Goal: Task Accomplishment & Management: Complete application form

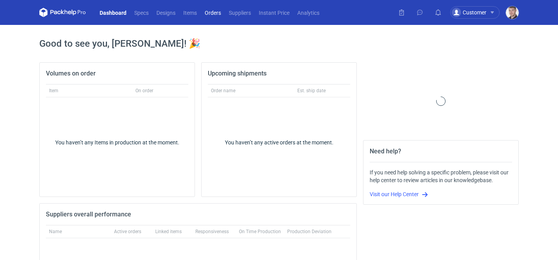
click at [213, 13] on link "Orders" at bounding box center [213, 12] width 24 height 9
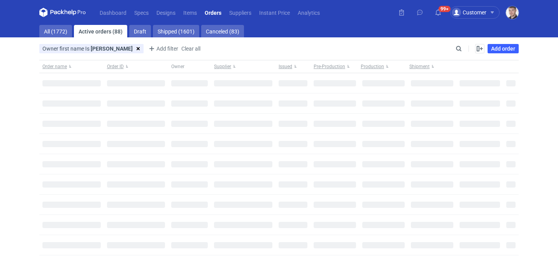
click at [453, 48] on div "Owner first name Is maciej Is maciej Conjunction type or Save Add filter Owner …" at bounding box center [246, 48] width 415 height 9
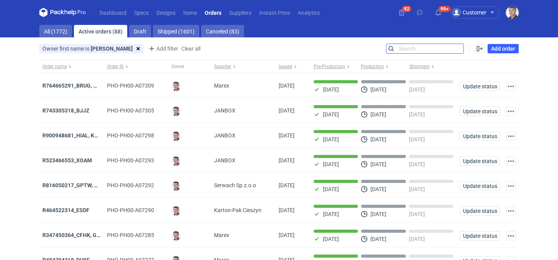
click at [457, 48] on input "Search" at bounding box center [425, 48] width 77 height 9
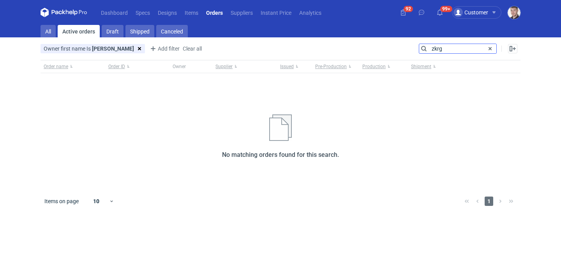
type input "zkrg"
click at [58, 33] on li "Active orders" at bounding box center [79, 31] width 42 height 12
click at [51, 33] on link "All" at bounding box center [47, 31] width 15 height 12
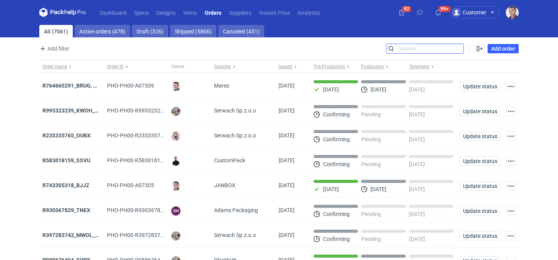
click at [407, 51] on input "Search" at bounding box center [425, 48] width 77 height 9
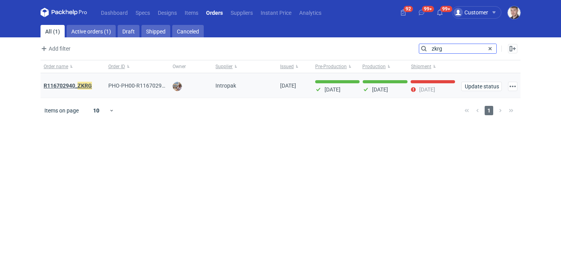
type input "zkrg"
click at [82, 85] on em "ZKRG" at bounding box center [84, 85] width 14 height 9
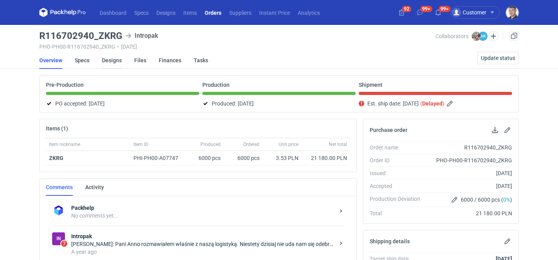
click at [107, 57] on link "Designs" at bounding box center [112, 60] width 20 height 17
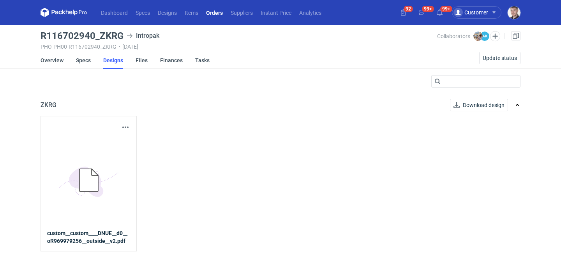
click at [109, 172] on icon "5BD5AC33-3523-40E7-9262-1BFF0AD53D48@1x" at bounding box center [89, 181] width 62 height 62
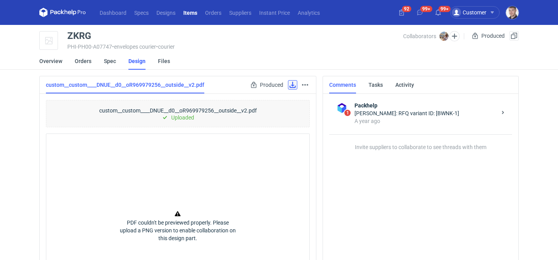
click at [290, 85] on link at bounding box center [292, 84] width 9 height 9
click at [86, 61] on link "Orders" at bounding box center [83, 61] width 17 height 17
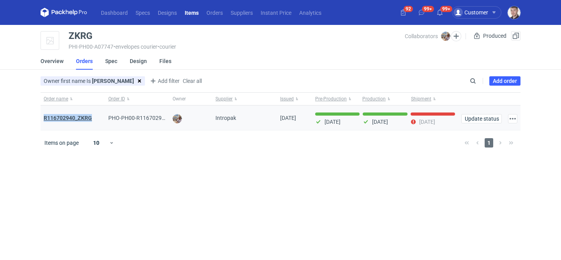
drag, startPoint x: 40, startPoint y: 118, endPoint x: 91, endPoint y: 117, distance: 51.4
click at [91, 117] on main "ZKRG PHI-PH00-A07747 • envelopes courier • courier Collaborators Michał Palasek…" at bounding box center [280, 142] width 486 height 235
copy strong "R116702940_ZKRG"
click at [493, 79] on link "Add order" at bounding box center [504, 80] width 31 height 9
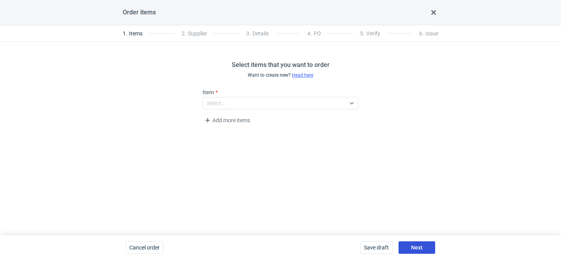
click at [425, 246] on button "Next" at bounding box center [416, 247] width 37 height 12
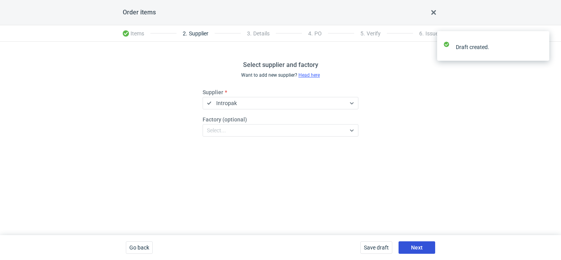
click at [425, 246] on button "Next" at bounding box center [416, 247] width 37 height 12
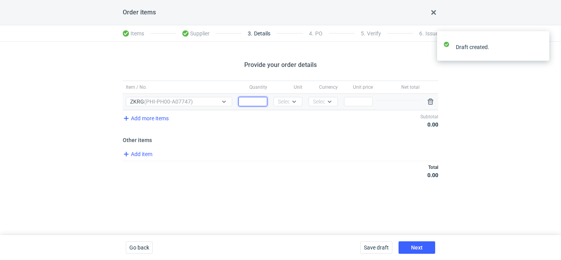
click at [254, 103] on input "Quantity" at bounding box center [252, 101] width 29 height 9
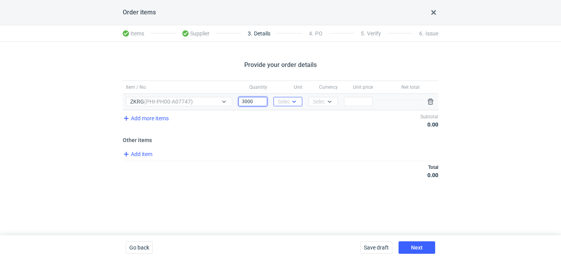
type input "3000"
click at [297, 99] on div at bounding box center [293, 102] width 9 height 6
click at [288, 113] on div "pcs" at bounding box center [287, 118] width 23 height 11
click at [315, 105] on div "Select..." at bounding box center [322, 102] width 19 height 8
click at [315, 113] on div "PLN" at bounding box center [323, 118] width 23 height 11
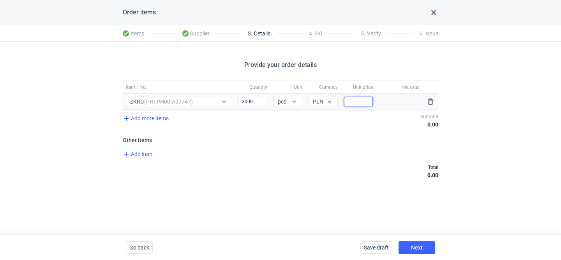
click at [359, 99] on input "Price" at bounding box center [358, 101] width 29 height 9
type input "4.6"
click at [415, 241] on button "Next" at bounding box center [416, 247] width 37 height 12
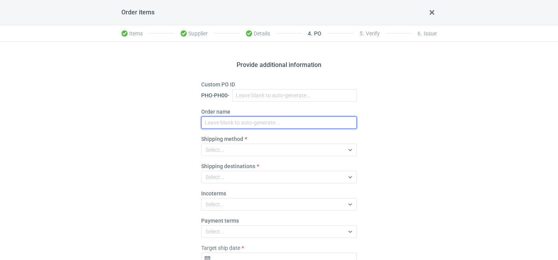
click at [224, 122] on input "Order name" at bounding box center [279, 122] width 156 height 12
paste input "R629219159"
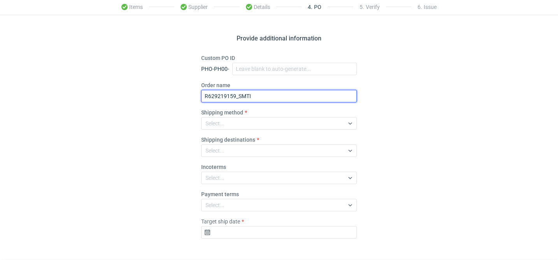
scroll to position [31, 0]
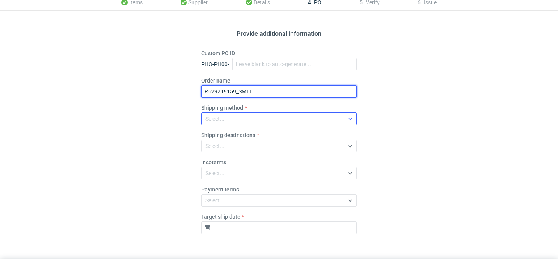
type input "R629219159_SMTI"
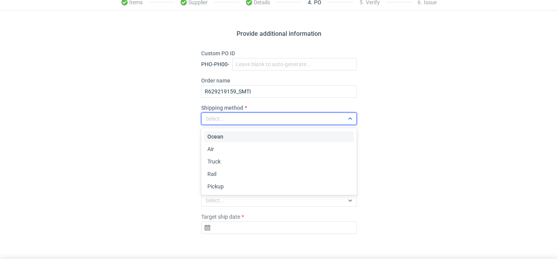
click at [239, 122] on div "Select..." at bounding box center [273, 118] width 143 height 11
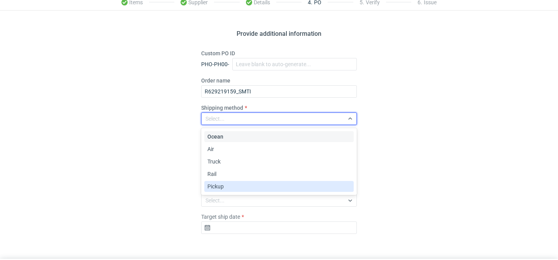
click at [218, 188] on span "Pickup" at bounding box center [216, 187] width 16 height 8
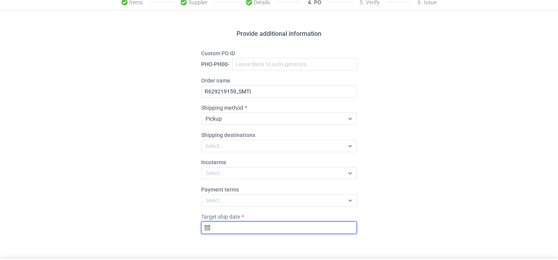
click at [265, 233] on input "Target ship date" at bounding box center [279, 228] width 156 height 12
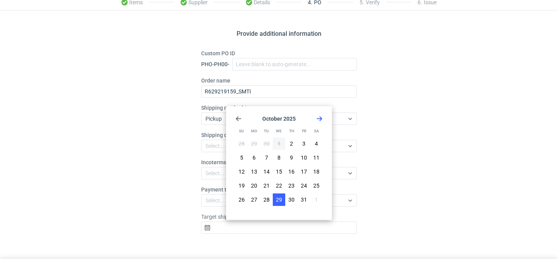
click at [278, 200] on span "29" at bounding box center [279, 200] width 6 height 8
type input "2025-10-29"
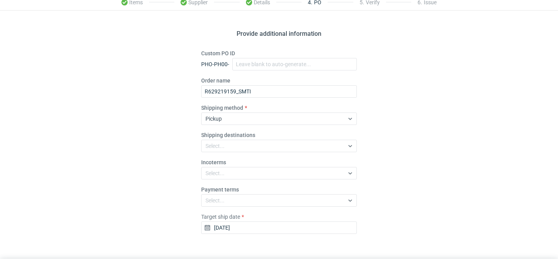
scroll to position [55, 0]
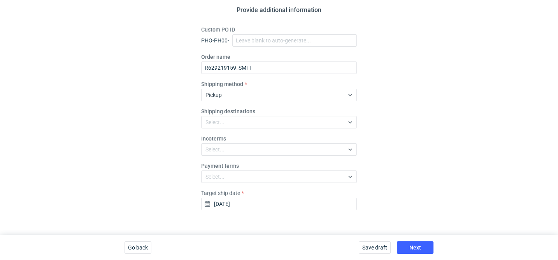
click at [428, 233] on div "Order items Items Supplier Details 4 . PO 5 . Verify 6 . Issue Provide addition…" at bounding box center [279, 102] width 558 height 315
click at [423, 249] on button "Next" at bounding box center [415, 247] width 37 height 12
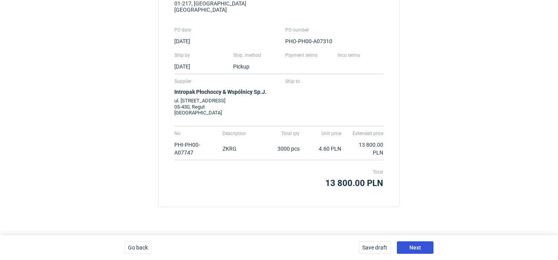
click at [423, 250] on button "Next" at bounding box center [415, 247] width 37 height 12
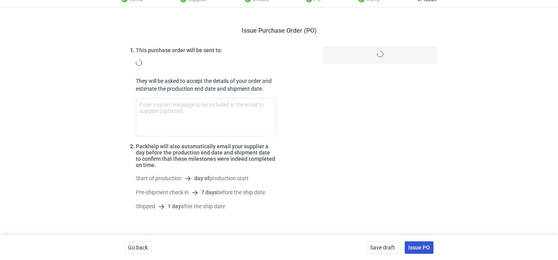
scroll to position [35, 0]
click at [423, 249] on span "Issue PO" at bounding box center [419, 247] width 22 height 5
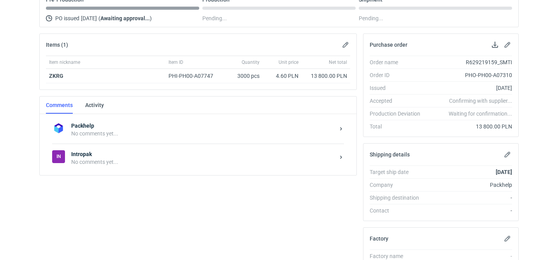
scroll to position [111, 0]
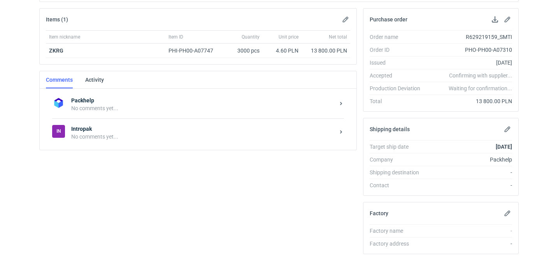
click at [109, 165] on div "Items (1) Item nickname Item ID Quantity Unit price Net total ZKRG PHI-PH00-A07…" at bounding box center [198, 192] width 324 height 369
click at [124, 150] on div "Items (1) Item nickname Item ID Quantity Unit price Net total ZKRG PHI-PH00-A07…" at bounding box center [198, 192] width 324 height 369
click at [133, 140] on div "No comments yet..." at bounding box center [203, 137] width 264 height 8
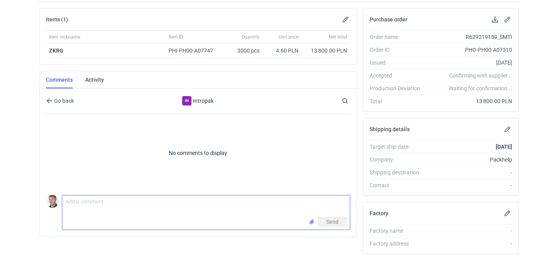
click at [106, 201] on textarea "Comment message" at bounding box center [206, 206] width 288 height 22
paste textarea "CBDK - 3"
paste textarea "R116702940_ZKRG"
type textarea "wycena CBDK - 3 powtórka 1:1 zamówienia R116702940_ZKRG"
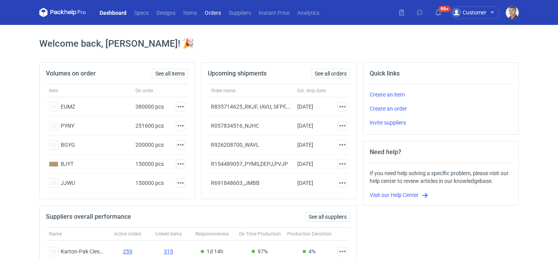
click at [209, 13] on link "Orders" at bounding box center [213, 12] width 24 height 9
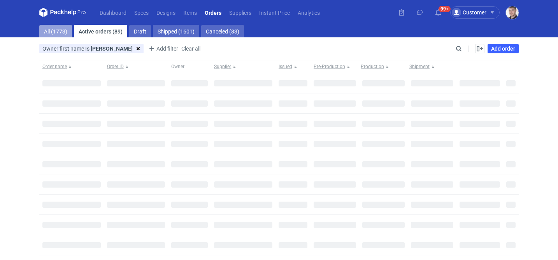
click at [60, 32] on link "All (1773)" at bounding box center [55, 31] width 33 height 12
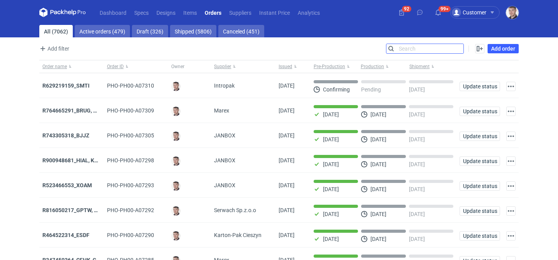
click at [459, 49] on input "Search" at bounding box center [425, 48] width 77 height 9
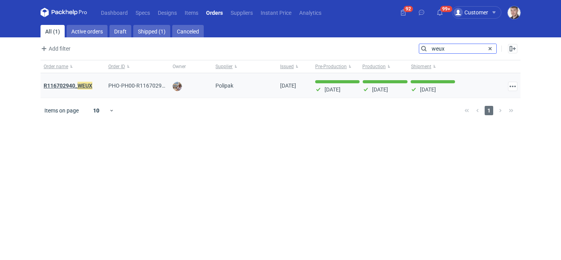
type input "weux"
click at [82, 86] on em "WEUX" at bounding box center [84, 85] width 15 height 9
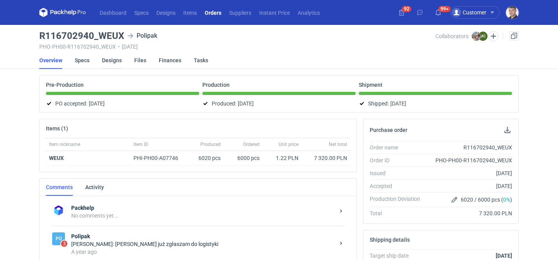
click at [108, 58] on link "Designs" at bounding box center [112, 60] width 20 height 17
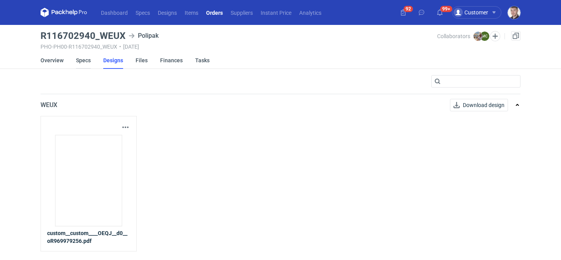
click at [86, 59] on link "Specs" at bounding box center [83, 60] width 15 height 17
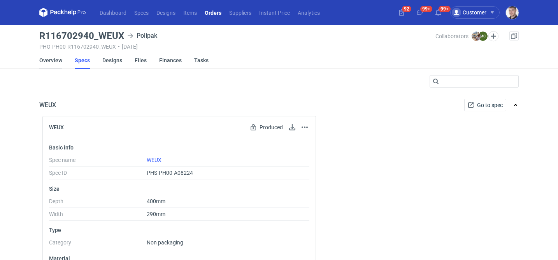
click at [51, 62] on link "Overview" at bounding box center [50, 60] width 23 height 17
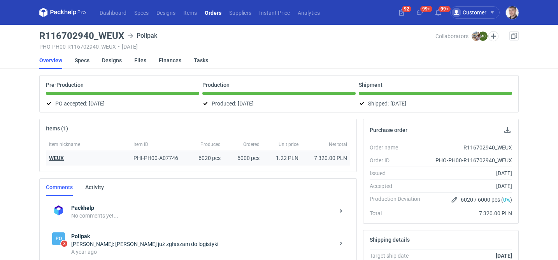
click at [60, 159] on strong "WEUX" at bounding box center [56, 158] width 15 height 6
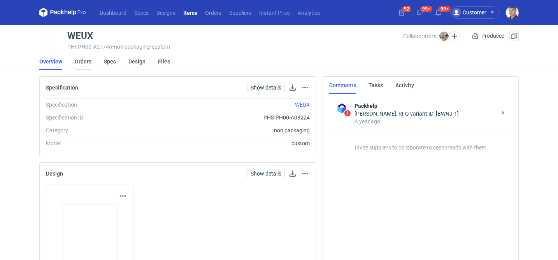
click at [89, 59] on link "Orders" at bounding box center [83, 61] width 17 height 17
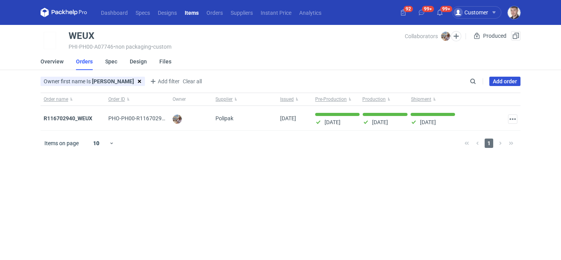
click at [496, 80] on link "Add order" at bounding box center [504, 81] width 31 height 9
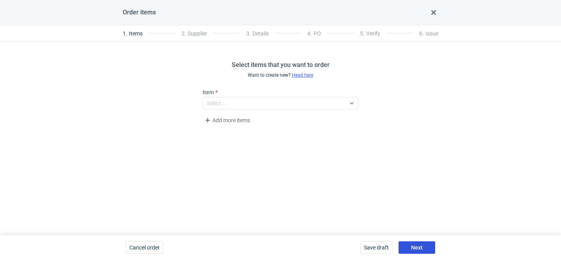
click at [422, 243] on button "Next" at bounding box center [416, 247] width 37 height 12
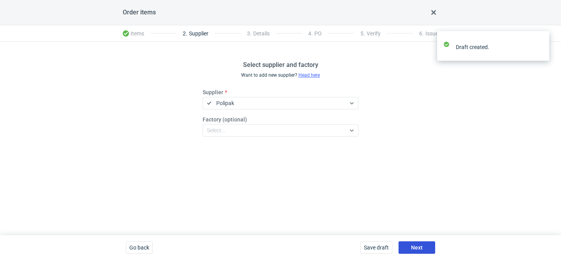
click at [422, 243] on button "Next" at bounding box center [416, 247] width 37 height 12
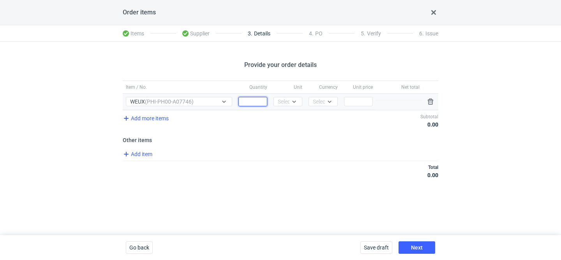
click at [256, 98] on input "Quantity" at bounding box center [252, 101] width 29 height 9
type input "3000"
click at [290, 105] on div at bounding box center [295, 101] width 12 height 9
click at [287, 119] on span "pcs" at bounding box center [284, 118] width 9 height 8
click at [320, 106] on div "Select..." at bounding box center [322, 101] width 29 height 9
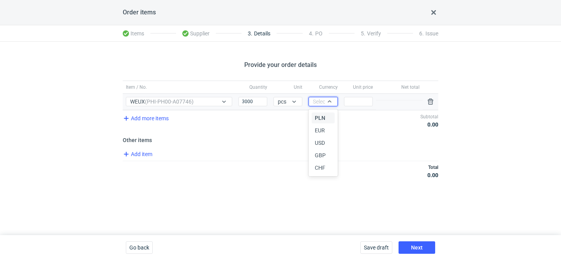
click at [320, 116] on span "PLN" at bounding box center [320, 118] width 11 height 8
click at [365, 102] on input "Price" at bounding box center [358, 101] width 29 height 9
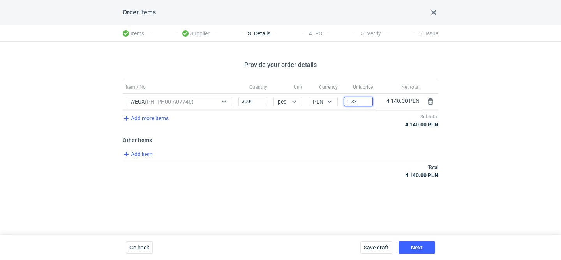
type input "1.38"
click at [420, 241] on div "Save draft Next" at bounding box center [397, 247] width 81 height 25
click at [418, 246] on span "Next" at bounding box center [417, 247] width 12 height 5
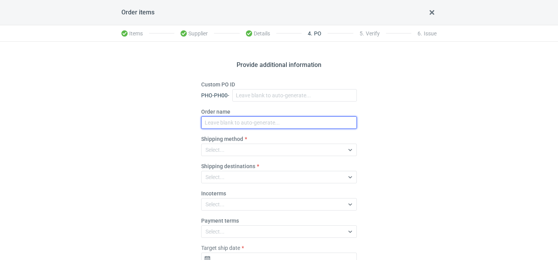
click at [236, 124] on input "Order name" at bounding box center [279, 122] width 156 height 12
paste input "R629219159"
type input "R629219159_EBWK"
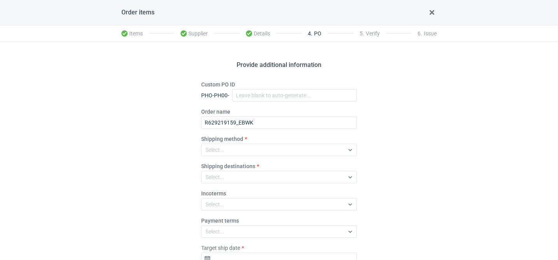
click at [230, 158] on fieldset "Custom PO ID PHO-PH00- Order name R629219159_EBWK Shipping method Select... Shi…" at bounding box center [279, 176] width 156 height 191
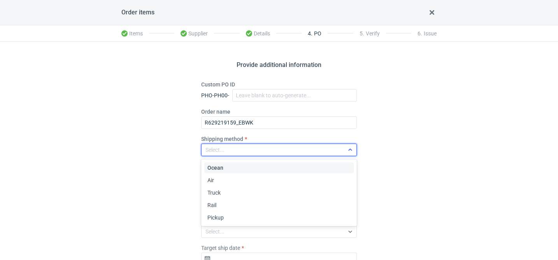
click at [230, 154] on div "Select..." at bounding box center [273, 149] width 143 height 11
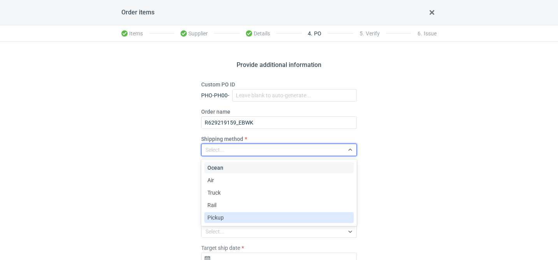
click at [230, 214] on div "Pickup" at bounding box center [279, 218] width 143 height 8
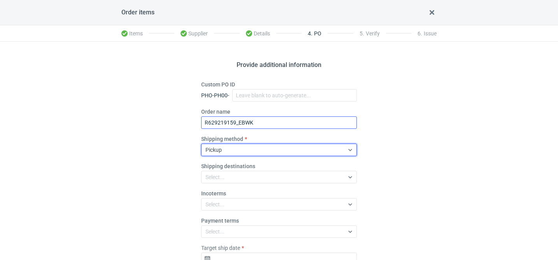
scroll to position [55, 0]
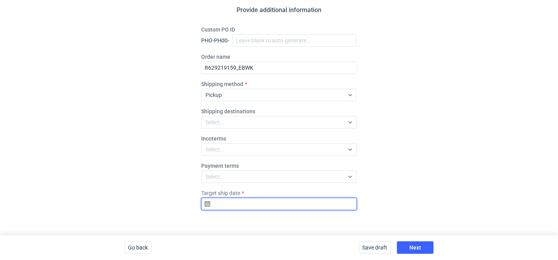
click at [232, 201] on input "Target ship date" at bounding box center [279, 204] width 156 height 12
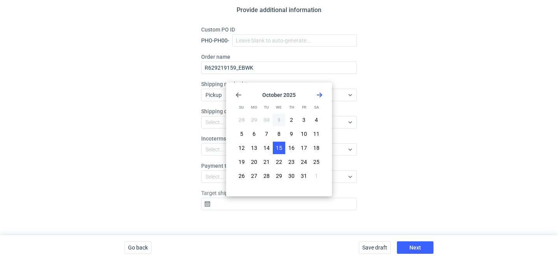
click at [278, 150] on span "15" at bounding box center [279, 148] width 6 height 8
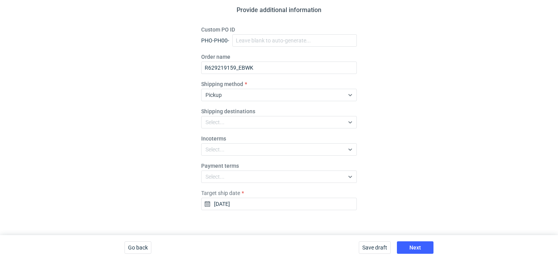
type input "2025-10-15"
click at [411, 245] on span "Next" at bounding box center [416, 247] width 12 height 5
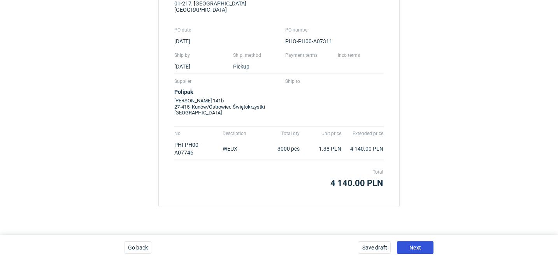
click at [422, 247] on button "Next" at bounding box center [415, 247] width 37 height 12
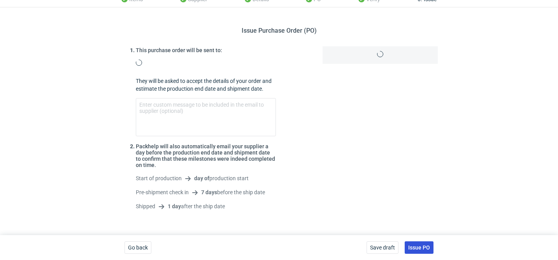
scroll to position [35, 0]
click at [422, 247] on span "Issue PO" at bounding box center [419, 247] width 22 height 5
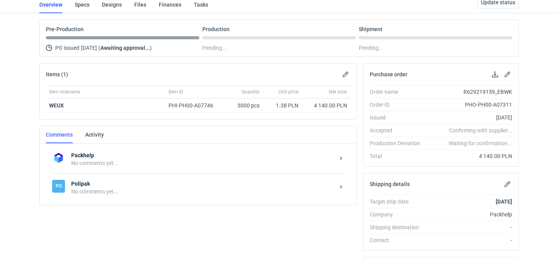
scroll to position [60, 0]
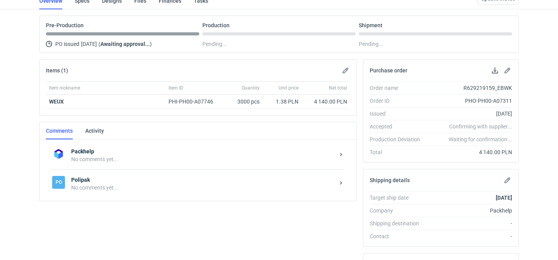
click at [130, 189] on div "No comments yet..." at bounding box center [203, 188] width 264 height 8
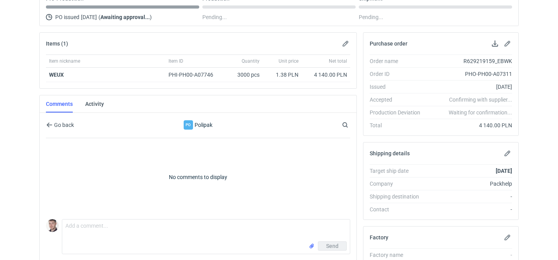
scroll to position [124, 0]
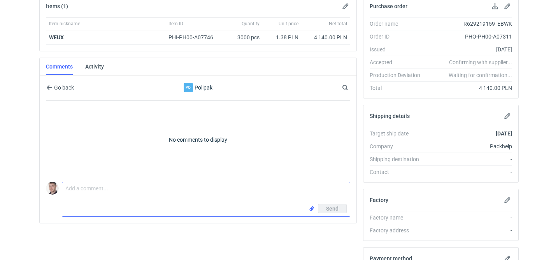
click at [112, 194] on textarea "Comment message" at bounding box center [206, 193] width 288 height 22
paste textarea "CBDJ-1"
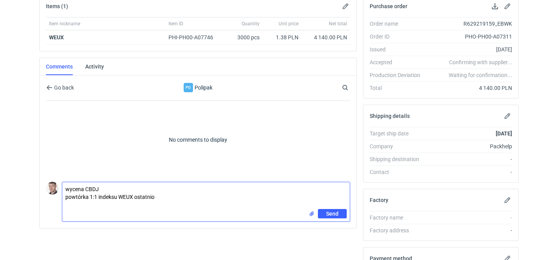
scroll to position [0, 0]
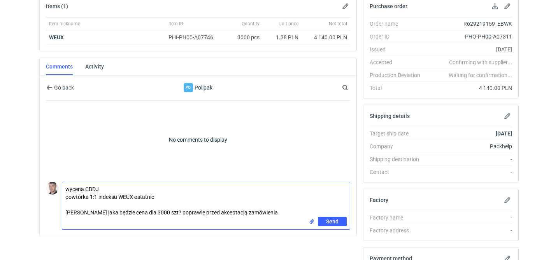
type textarea "wycena CBDJ powtórka 1:1 indeksu WEUX ostatnio Panie Marcinie jaka będzie cena …"
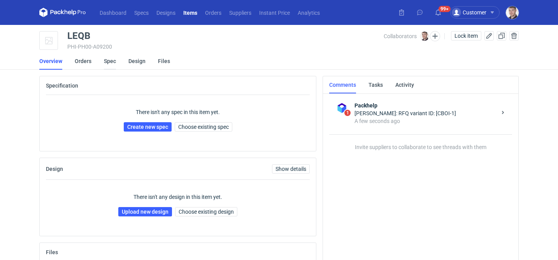
click at [109, 60] on link "Spec" at bounding box center [110, 61] width 12 height 17
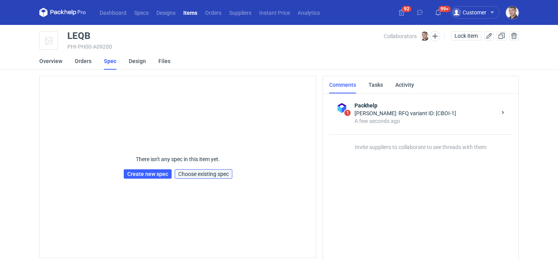
click at [217, 171] on span "Choose existing spec" at bounding box center [203, 173] width 51 height 5
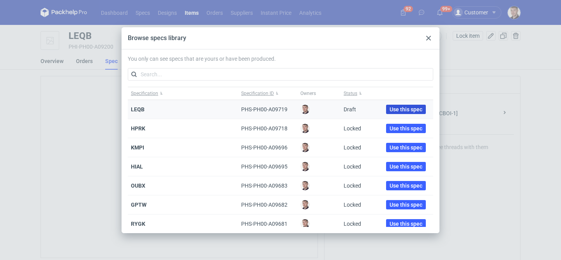
click at [389, 107] on span "Use this spec" at bounding box center [405, 109] width 33 height 5
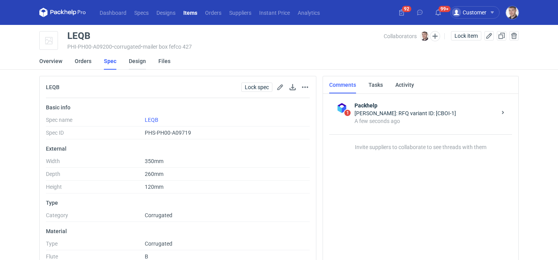
click at [131, 62] on link "Design" at bounding box center [137, 61] width 17 height 17
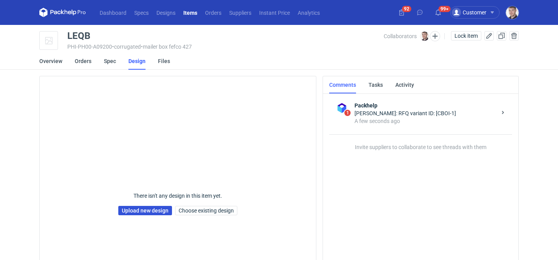
click at [152, 211] on link "Upload new design" at bounding box center [145, 210] width 54 height 9
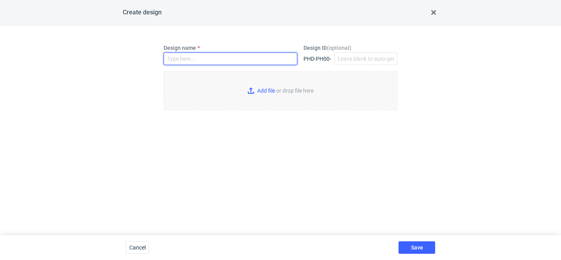
click at [214, 62] on input "Design name" at bounding box center [231, 59] width 134 height 12
type input "LEQB"
click at [309, 99] on input "Add file or drop file here" at bounding box center [281, 90] width 234 height 39
type input "C:\fakepath\custom__custom____LEQB__d0__oR202206338__outside.pdf"
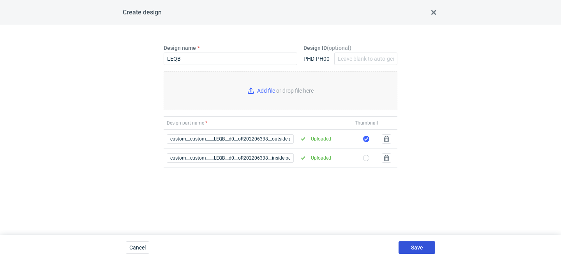
click at [423, 246] on button "Save" at bounding box center [416, 247] width 37 height 12
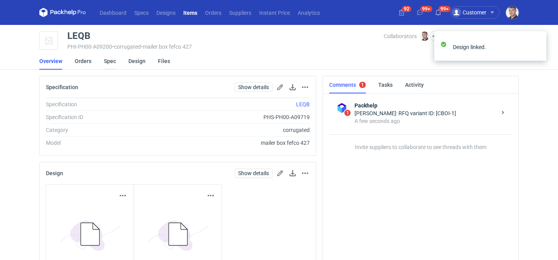
click at [111, 62] on link "Spec" at bounding box center [110, 61] width 12 height 17
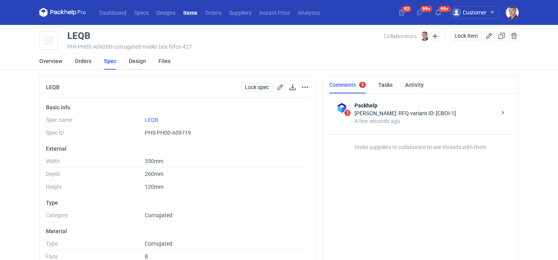
click at [136, 62] on link "Design" at bounding box center [137, 61] width 17 height 17
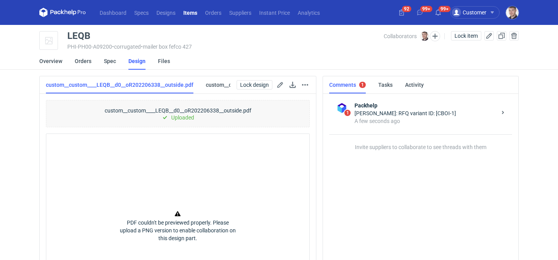
click at [462, 32] on div "Design linked." at bounding box center [490, 31] width 125 height 12
click at [461, 37] on span "Lock item" at bounding box center [466, 35] width 23 height 5
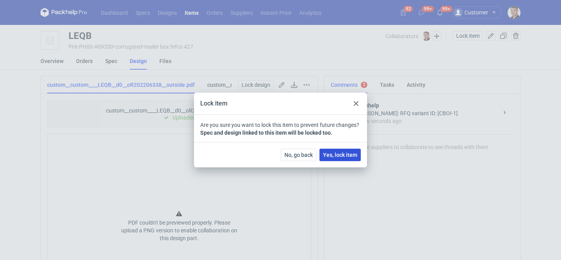
click at [340, 158] on button "Yes, lock item" at bounding box center [339, 155] width 41 height 12
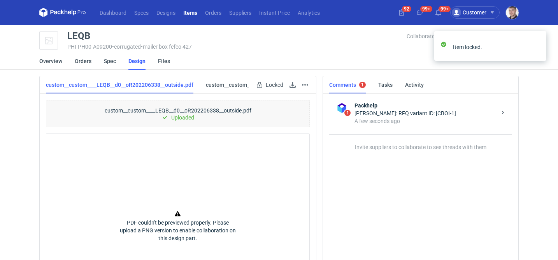
click at [86, 59] on link "Orders" at bounding box center [83, 61] width 17 height 17
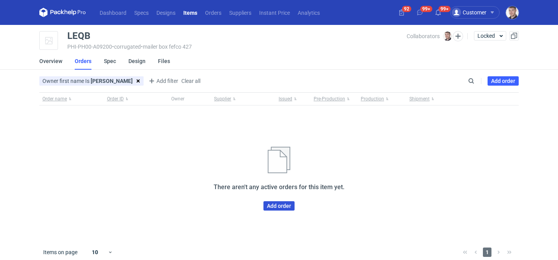
click at [281, 202] on link "Add order" at bounding box center [279, 205] width 31 height 9
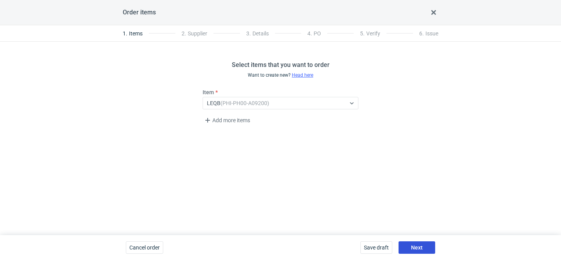
click at [415, 247] on span "Next" at bounding box center [417, 247] width 12 height 5
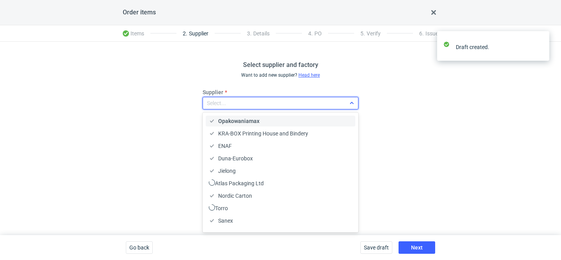
click at [241, 104] on div "Select..." at bounding box center [274, 103] width 143 height 11
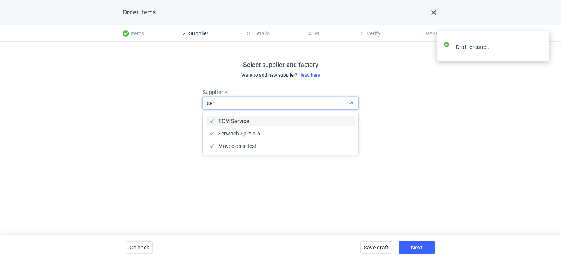
type input "serwa"
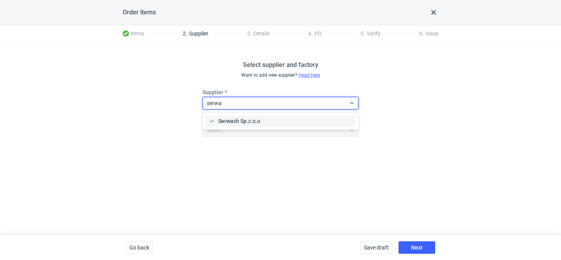
click at [234, 117] on span "Serwach Sp.z.o.o" at bounding box center [239, 121] width 42 height 8
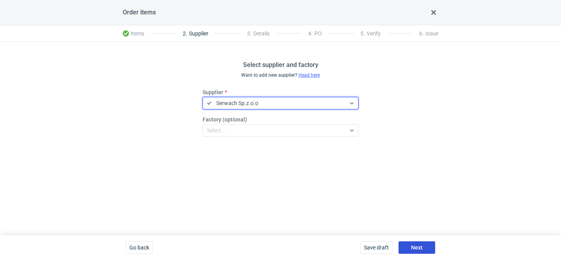
click at [409, 243] on button "Next" at bounding box center [416, 247] width 37 height 12
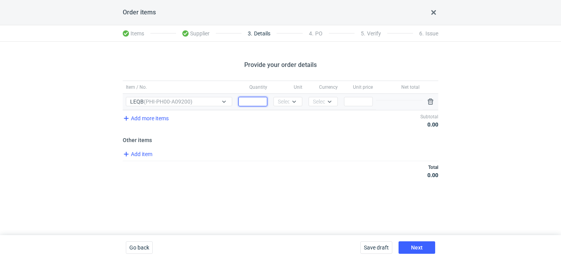
click at [248, 98] on input "Quantity" at bounding box center [252, 101] width 29 height 9
type input "15000"
click at [287, 101] on div "Select..." at bounding box center [287, 102] width 19 height 8
click at [285, 116] on span "pcs" at bounding box center [284, 118] width 9 height 8
click at [324, 101] on div "Select..." at bounding box center [322, 102] width 19 height 8
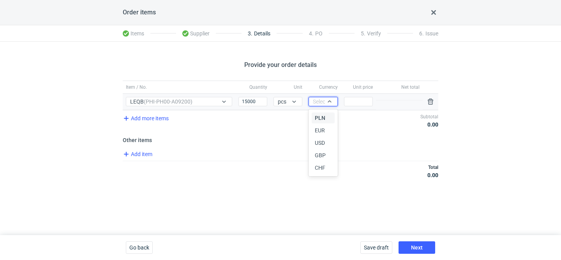
click at [319, 124] on div "PLN EUR USD GBP CHF" at bounding box center [324, 143] width 24 height 64
click at [323, 120] on span "PLN" at bounding box center [320, 118] width 11 height 8
click at [348, 103] on input "Price" at bounding box center [358, 101] width 29 height 9
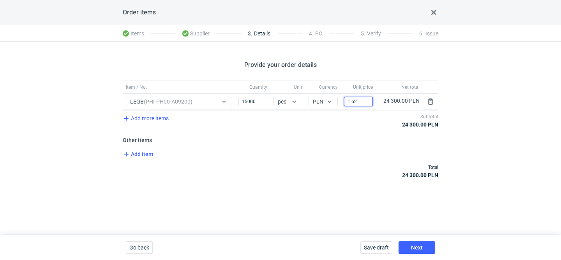
type input "1.62"
click at [146, 154] on span "Add item" at bounding box center [137, 154] width 32 height 9
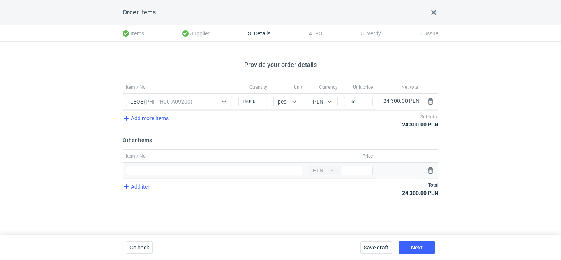
click at [167, 164] on div "Item / No." at bounding box center [214, 171] width 183 height 16
click at [162, 170] on input "Item / No." at bounding box center [214, 170] width 176 height 9
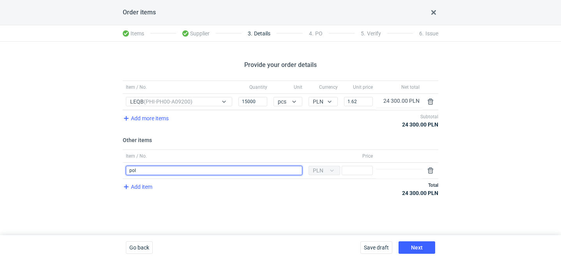
type input "polimery"
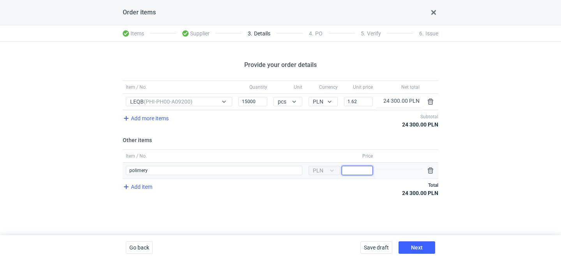
click at [361, 167] on input "Price" at bounding box center [357, 170] width 31 height 9
type input "5"
type input "600"
click at [420, 242] on button "Next" at bounding box center [416, 247] width 37 height 12
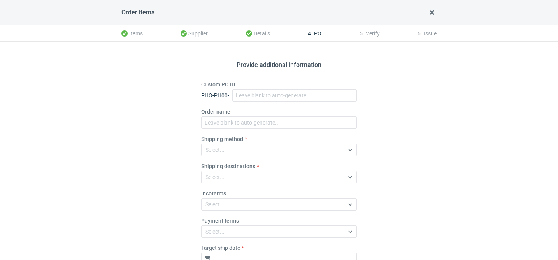
click at [223, 115] on label "Order name" at bounding box center [215, 112] width 29 height 8
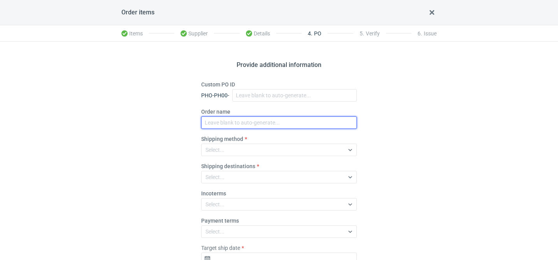
click at [223, 116] on input "Order name" at bounding box center [279, 122] width 156 height 12
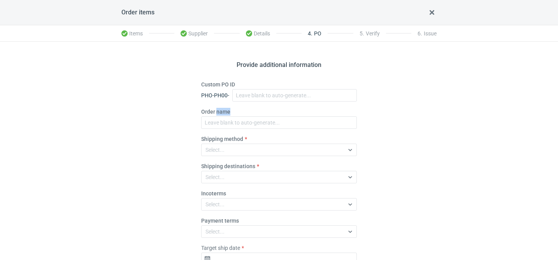
click at [222, 115] on label "Order name" at bounding box center [215, 112] width 29 height 8
click at [222, 116] on input "Order name" at bounding box center [279, 122] width 156 height 12
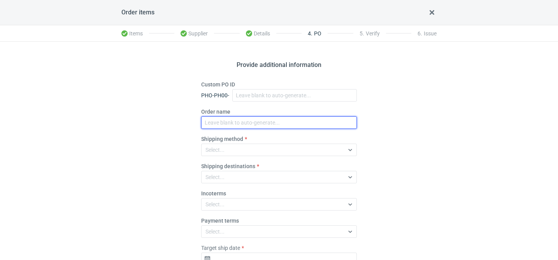
click at [215, 122] on input "Order name" at bounding box center [279, 122] width 156 height 12
paste input "R202206338"
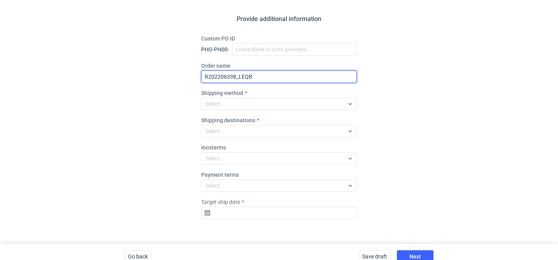
scroll to position [55, 0]
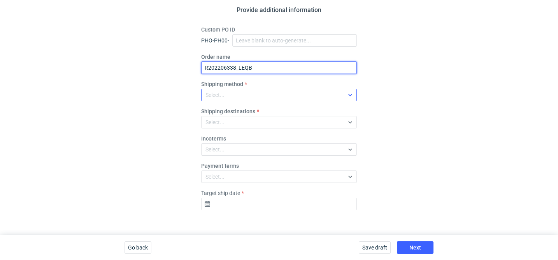
type input "R202206338_LEQB"
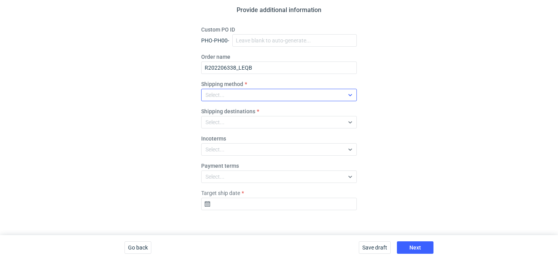
click at [258, 99] on div "Select..." at bounding box center [273, 95] width 143 height 11
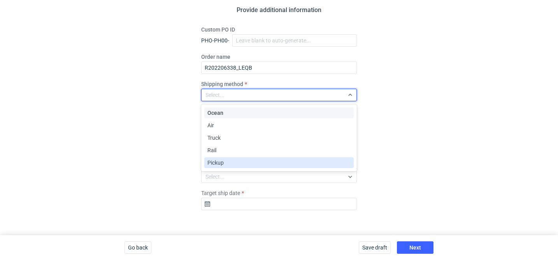
click at [241, 160] on div "Pickup" at bounding box center [279, 163] width 143 height 8
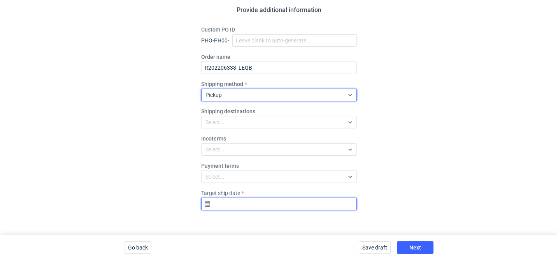
click at [257, 206] on input "Target ship date" at bounding box center [279, 204] width 156 height 12
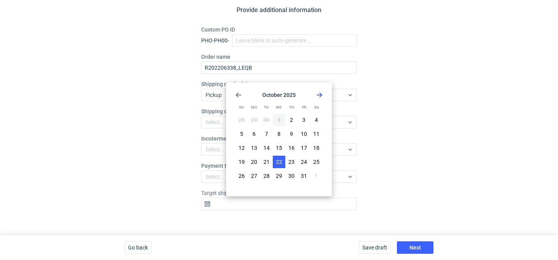
click at [280, 160] on span "22" at bounding box center [279, 162] width 6 height 8
type input "2025-10-22"
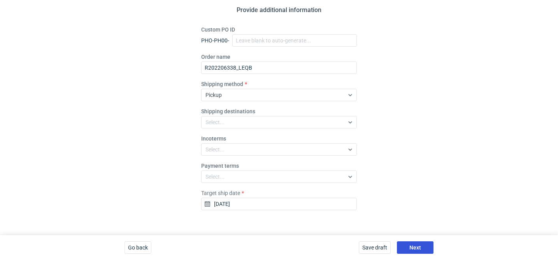
click at [426, 250] on button "Next" at bounding box center [415, 247] width 37 height 12
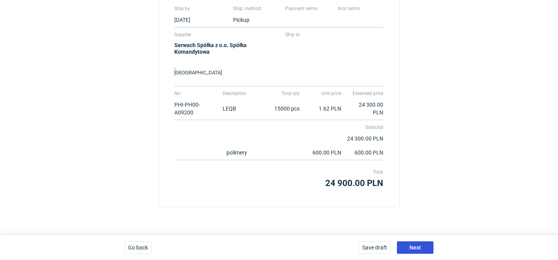
click at [426, 251] on button "Next" at bounding box center [415, 247] width 37 height 12
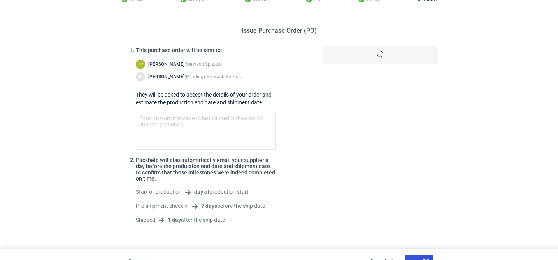
scroll to position [48, 0]
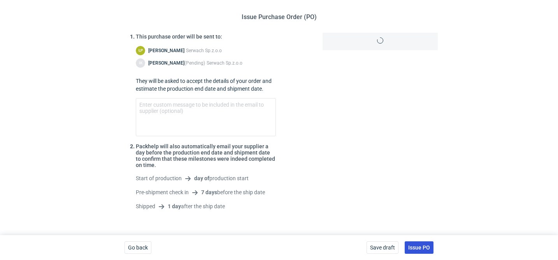
click at [426, 250] on span "Issue PO" at bounding box center [419, 247] width 22 height 5
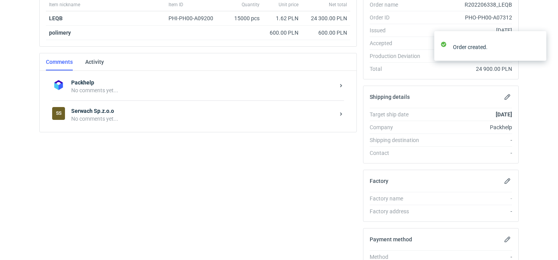
scroll to position [152, 0]
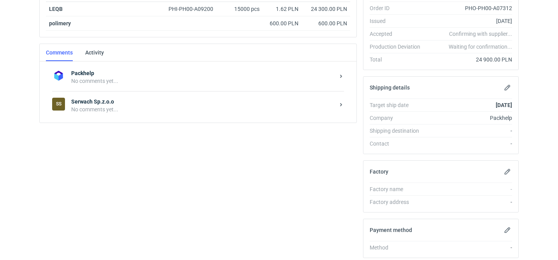
click at [120, 116] on div "SS Serwach Sp.z.o.o No comments yet..." at bounding box center [198, 105] width 292 height 28
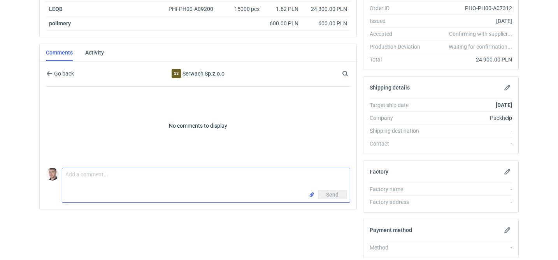
click at [172, 187] on textarea "Comment message" at bounding box center [206, 179] width 288 height 22
paste textarea "CBOI - 1"
type textarea "wycena CBOI - 1"
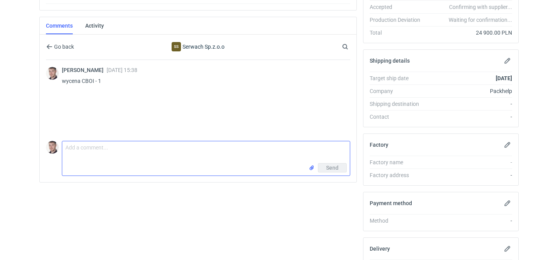
scroll to position [183, 0]
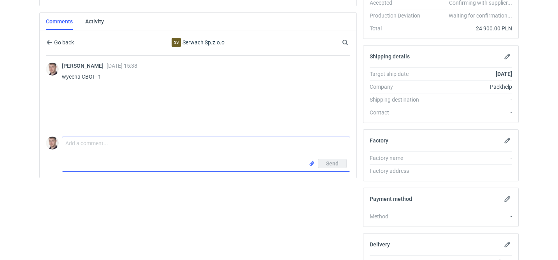
click at [121, 152] on textarea "Comment message" at bounding box center [206, 148] width 288 height 22
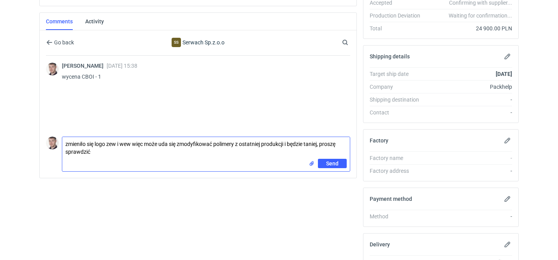
type textarea "zmieniło się logo zew i wew więc może uda się zmodyfikować polimery z ostatniej…"
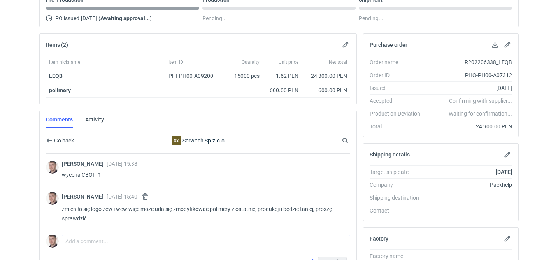
scroll to position [0, 0]
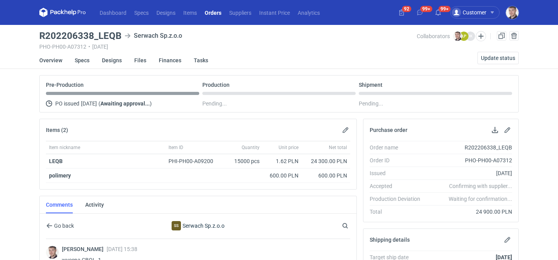
click at [202, 10] on link "Orders" at bounding box center [213, 12] width 25 height 9
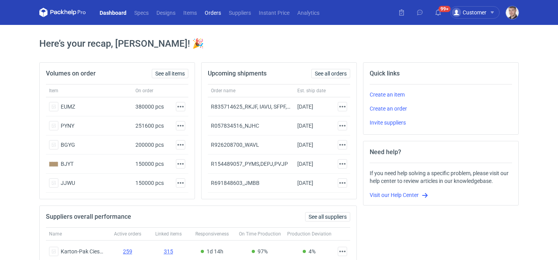
click at [207, 12] on link "Orders" at bounding box center [213, 12] width 24 height 9
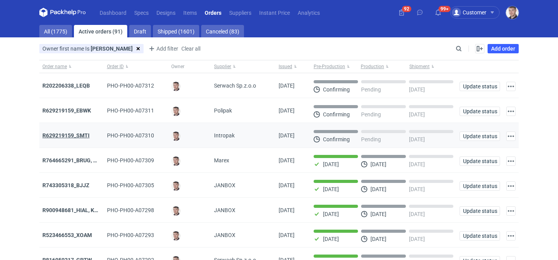
click at [63, 137] on strong "R629219159_SMTI" at bounding box center [65, 135] width 47 height 6
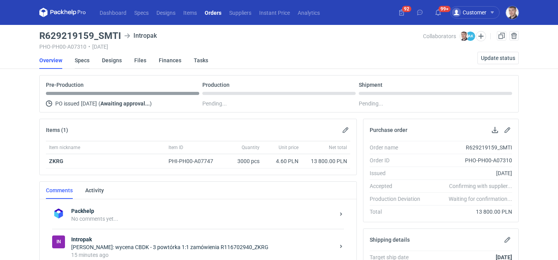
click at [88, 61] on link "Specs" at bounding box center [82, 60] width 15 height 17
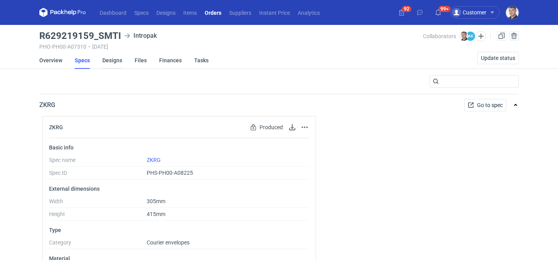
click at [114, 60] on link "Designs" at bounding box center [112, 60] width 20 height 17
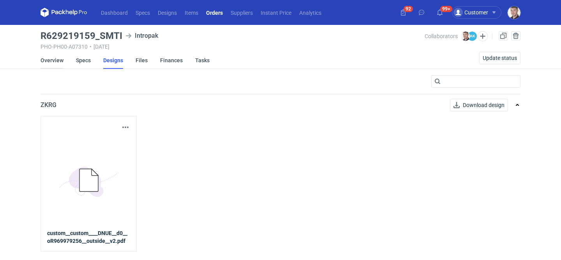
click at [43, 62] on link "Overview" at bounding box center [51, 60] width 23 height 17
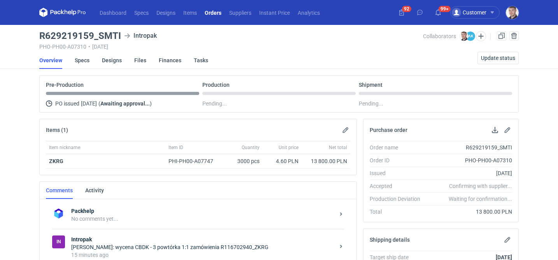
click at [214, 15] on link "Orders" at bounding box center [213, 12] width 25 height 9
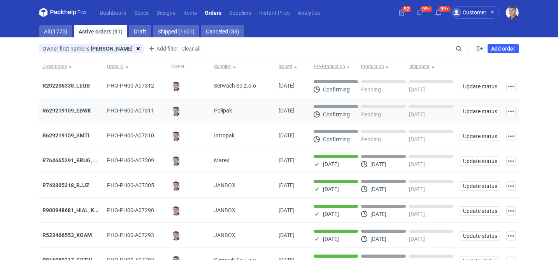
click at [56, 111] on strong "R629219159_EBWK" at bounding box center [66, 110] width 49 height 6
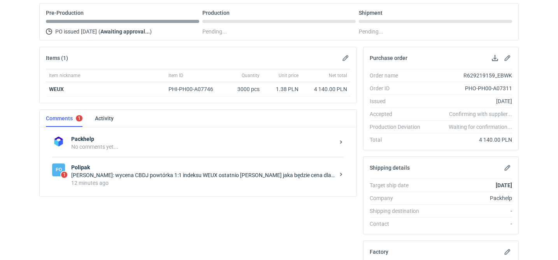
scroll to position [119, 0]
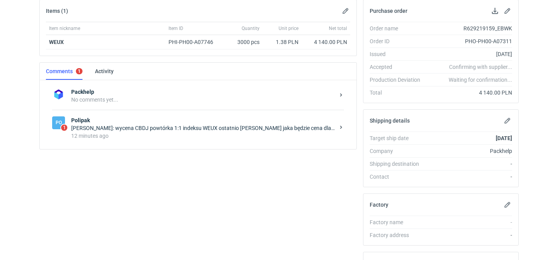
click at [144, 134] on div "12 minutes ago" at bounding box center [203, 136] width 264 height 8
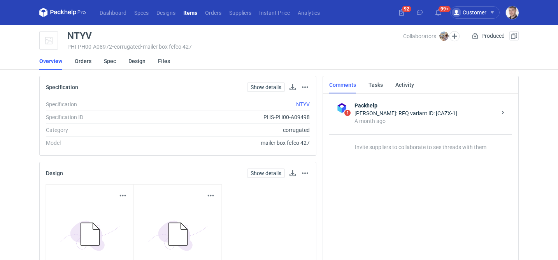
click at [84, 64] on link "Orders" at bounding box center [83, 61] width 17 height 17
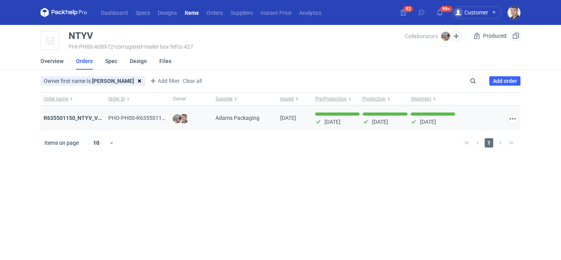
click at [69, 114] on div "R635501150_NTYV_VNSV" at bounding box center [73, 118] width 58 height 8
click at [67, 119] on strong "R635501150_NTYV_VNSV" at bounding box center [76, 118] width 65 height 6
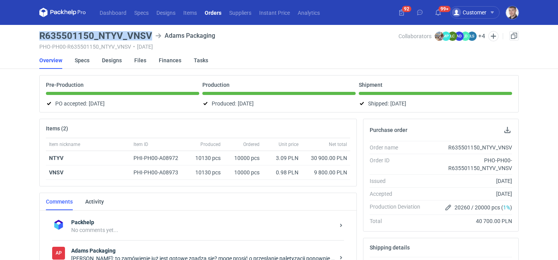
drag, startPoint x: 36, startPoint y: 34, endPoint x: 150, endPoint y: 34, distance: 113.7
click at [150, 34] on div "Dashboard Specs Designs Items Orders Suppliers Instant Price Analytics 92 99+ C…" at bounding box center [279, 130] width 558 height 260
copy h3 "R635501150_NTYV_VNSV"
click at [214, 9] on link "Orders" at bounding box center [213, 12] width 25 height 9
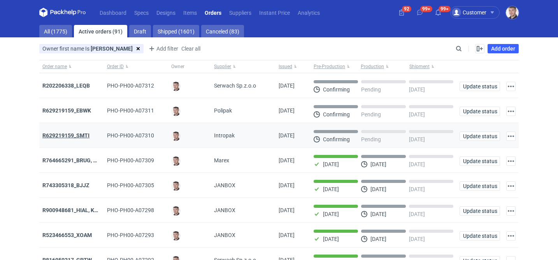
click at [70, 137] on strong "R629219159_SMTI" at bounding box center [65, 135] width 47 height 6
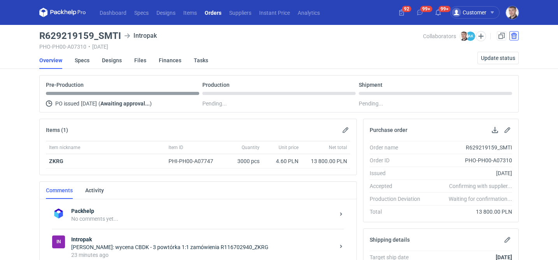
click at [515, 33] on button "button" at bounding box center [514, 35] width 9 height 9
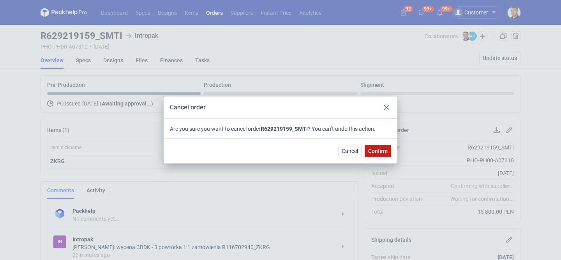
click at [382, 153] on span "Confirm" at bounding box center [377, 150] width 19 height 5
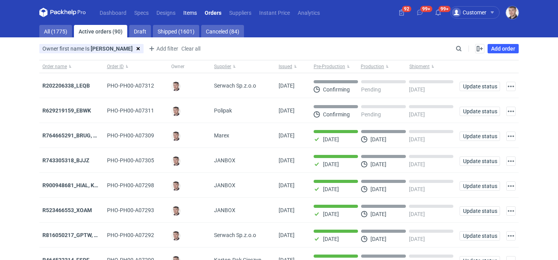
click at [194, 12] on link "Items" at bounding box center [190, 12] width 21 height 9
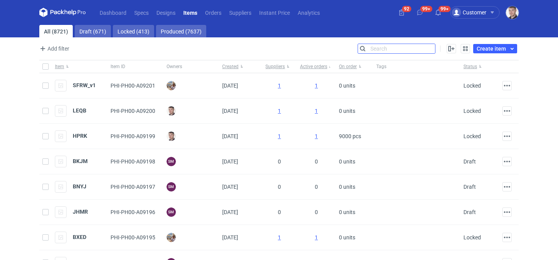
click at [430, 47] on input "Search" at bounding box center [396, 48] width 77 height 9
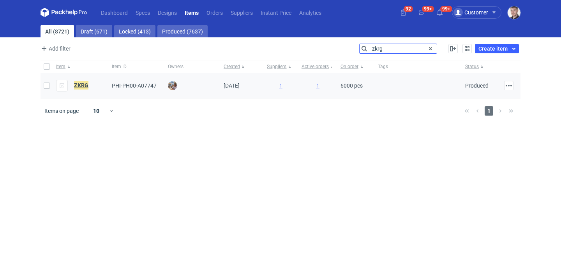
type input "zkrg"
click at [79, 86] on em "ZKRG" at bounding box center [81, 85] width 14 height 9
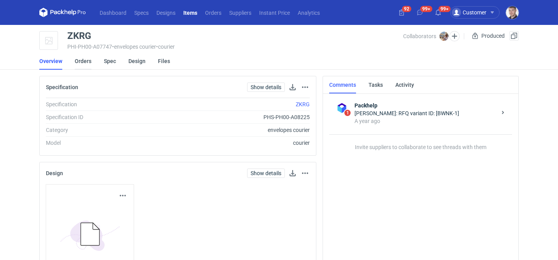
click at [87, 63] on link "Orders" at bounding box center [83, 61] width 17 height 17
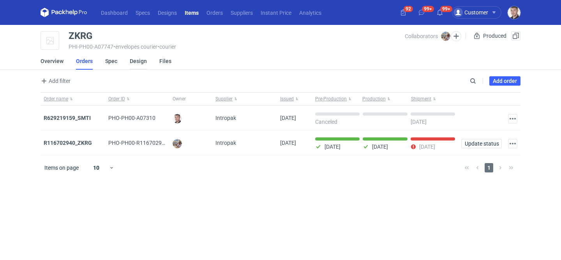
click at [142, 58] on link "Design" at bounding box center [138, 61] width 17 height 17
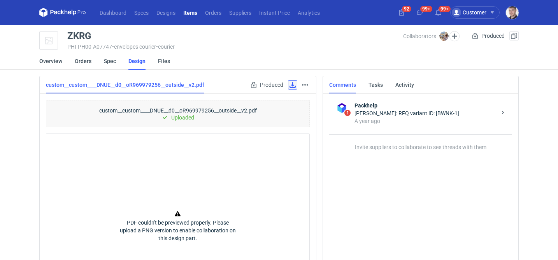
click at [294, 84] on link at bounding box center [292, 84] width 9 height 9
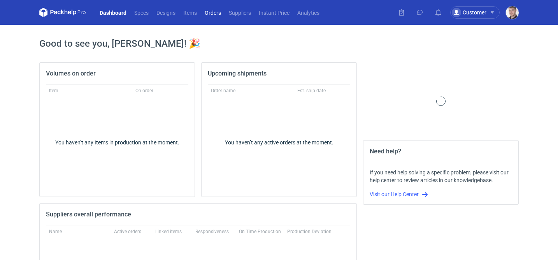
click at [220, 9] on link "Orders" at bounding box center [213, 12] width 24 height 9
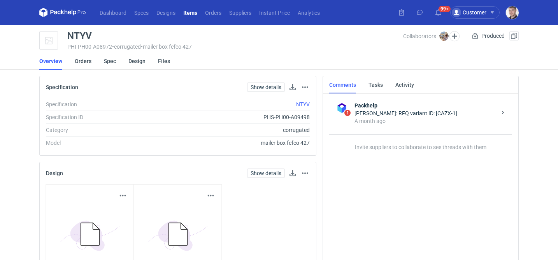
click at [89, 60] on link "Orders" at bounding box center [83, 61] width 17 height 17
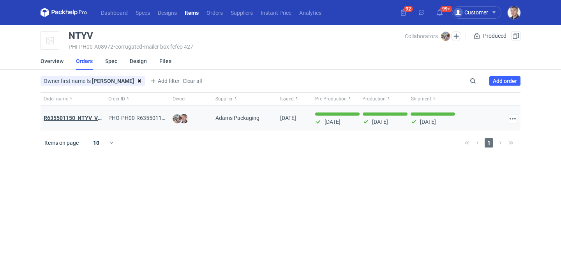
click at [83, 117] on strong "R635501150_NTYV_VNSV" at bounding box center [76, 118] width 65 height 6
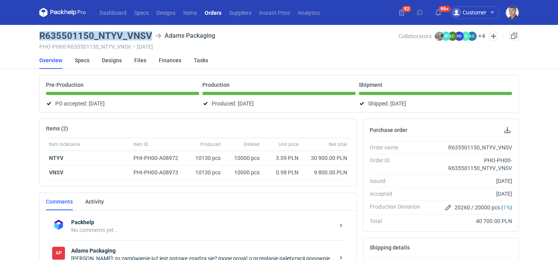
drag, startPoint x: 39, startPoint y: 36, endPoint x: 152, endPoint y: 35, distance: 113.3
copy h3 "R635501150_NTYV_VNSV"
